Goal: Information Seeking & Learning: Learn about a topic

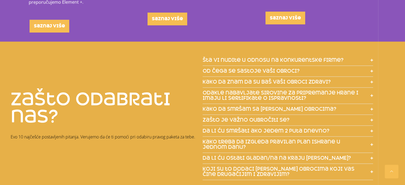
scroll to position [671, 0]
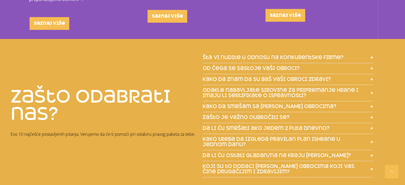
click at [301, 55] on span "šta vi nudite u odnosu na konkurentske firme?" at bounding box center [273, 57] width 141 height 5
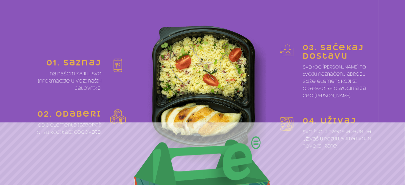
scroll to position [0, 0]
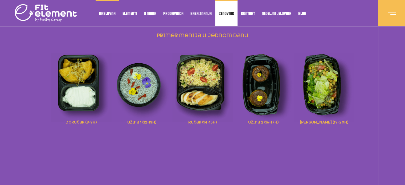
click at [227, 14] on span "Cenovnik" at bounding box center [226, 13] width 15 height 3
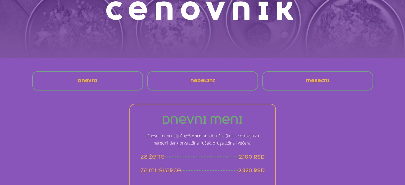
scroll to position [126, 0]
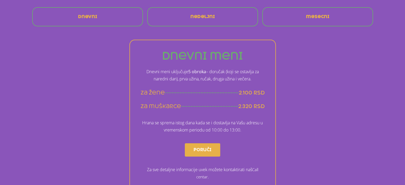
click at [326, 15] on span "mesecni" at bounding box center [317, 17] width 23 height 4
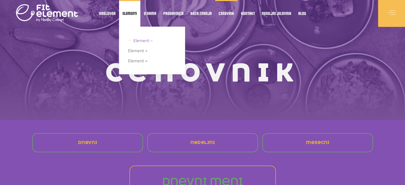
click at [137, 40] on span "Element –" at bounding box center [142, 40] width 19 height 7
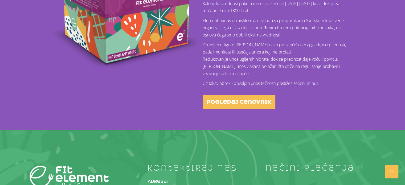
scroll to position [189, 0]
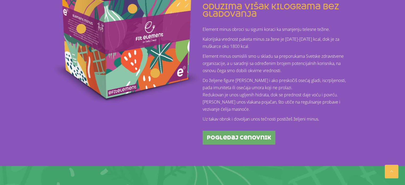
click at [257, 135] on span "pogledaj cenovnik" at bounding box center [239, 137] width 64 height 5
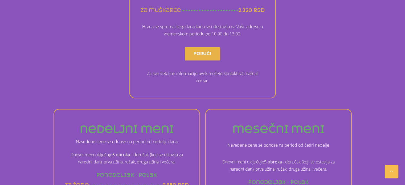
scroll to position [304, 0]
